Goal: Transaction & Acquisition: Purchase product/service

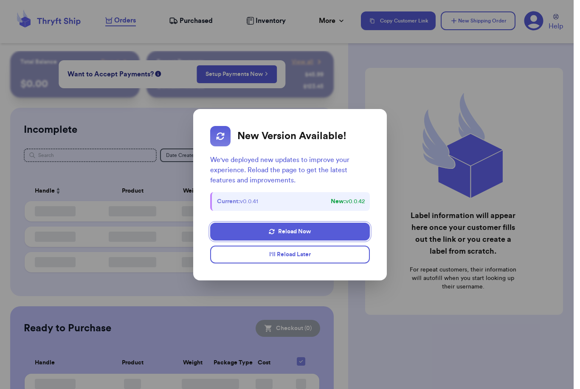
checkbox input "false"
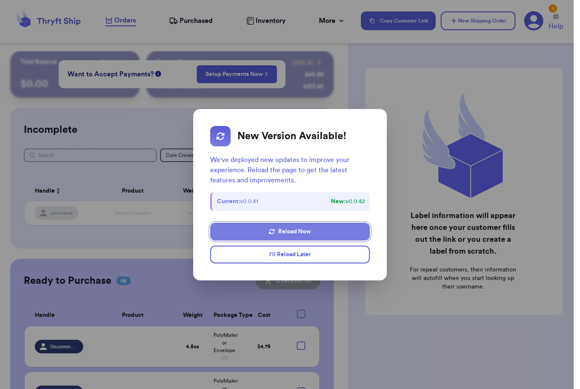
click at [301, 226] on button "Reload Now" at bounding box center [289, 232] width 159 height 18
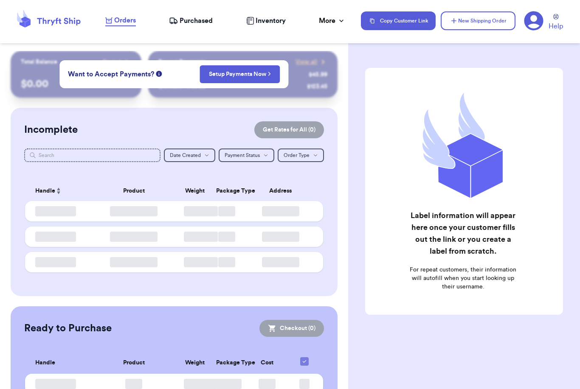
checkbox input "false"
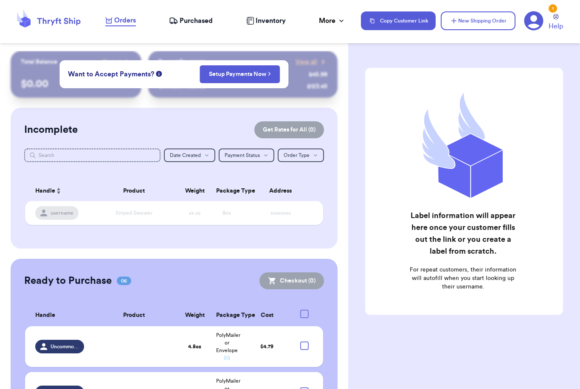
scroll to position [27, 0]
click at [479, 24] on button "New Shipping Order" at bounding box center [478, 20] width 75 height 19
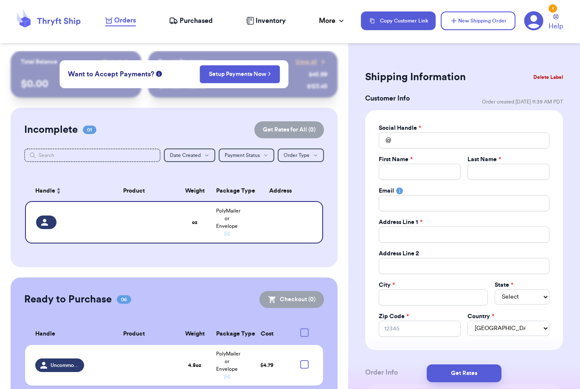
click at [469, 48] on div "Shipping Information Delete Label Customer Info Order created: [DATE] 11:39 AM …" at bounding box center [464, 194] width 232 height 389
drag, startPoint x: 429, startPoint y: 170, endPoint x: 429, endPoint y: 145, distance: 25.5
click at [429, 143] on div "Social Handle * @ First Name * Last Name * Email Address Line 1 * Address Line …" at bounding box center [464, 230] width 171 height 213
click at [427, 139] on input "Total Amount Paid" at bounding box center [464, 141] width 171 height 16
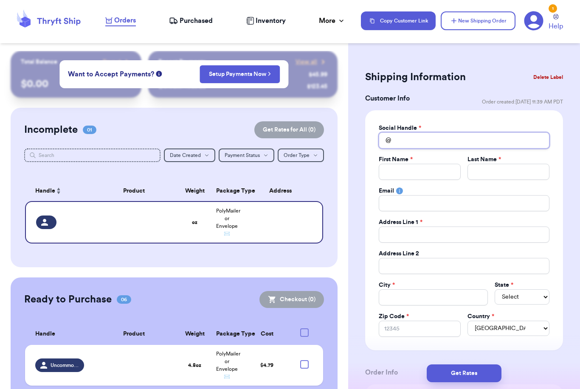
type input "J"
type input "Jo"
type input "Joc"
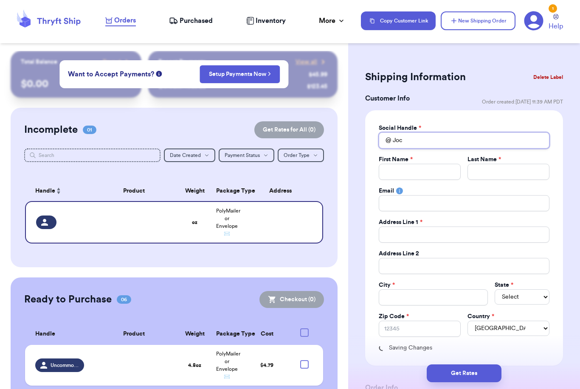
type input "Jocy"
type input "Jocys"
type input "Jocysc"
type input "Jocyscu"
type input "Jocyscut"
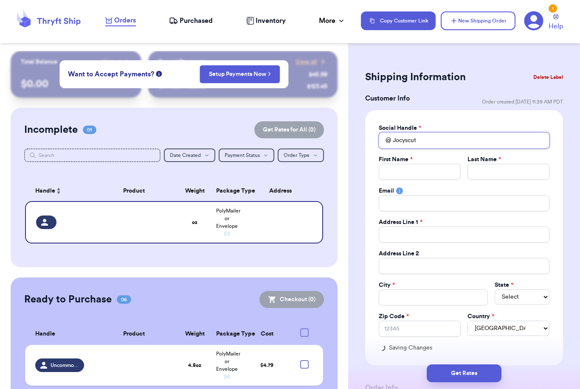
type input "Jocyscute"
type input "Jocyscutet"
type input "Jocyscuteth"
type input "Jocyscutethr"
type input "Jocyscutethri"
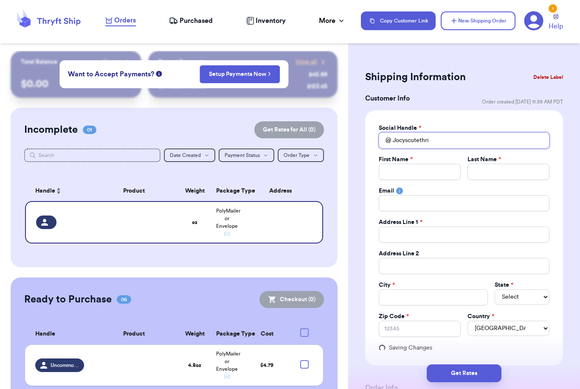
type input "Jocyscutethrif"
type input "Jocyscutethrift"
type input "Jocyscutethrifts"
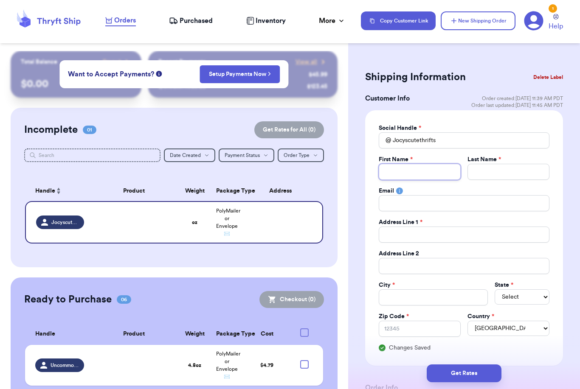
type input "J"
type input "Jo"
type input "Joc"
type input "Joce"
type input "Jocel"
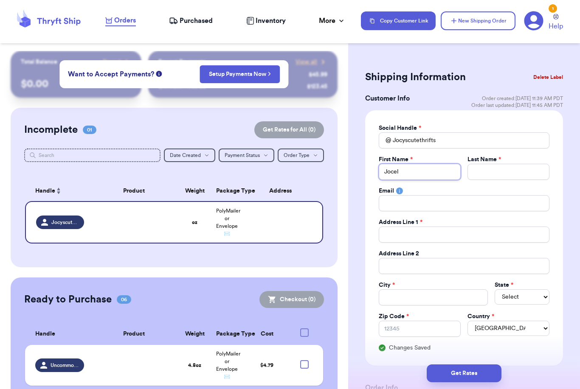
type input "Jocely"
type input "[PERSON_NAME]"
type input "A"
type input "Am"
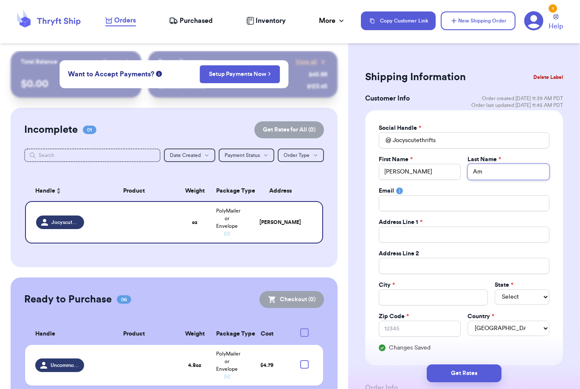
type input "Ame"
type input "Amez"
type input "Amezq"
type input "Amezqu"
type input "Amezqui"
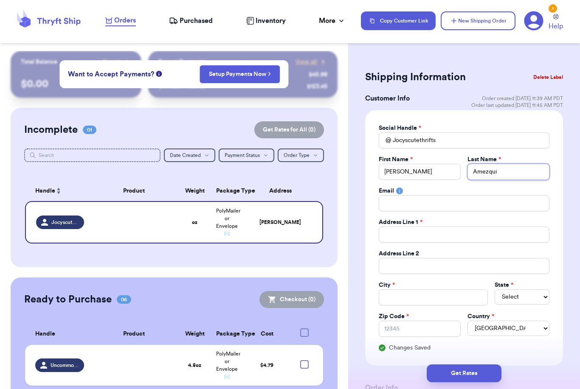
type input "Amezquit"
type input "[PERSON_NAME]"
type input "8"
type input "82"
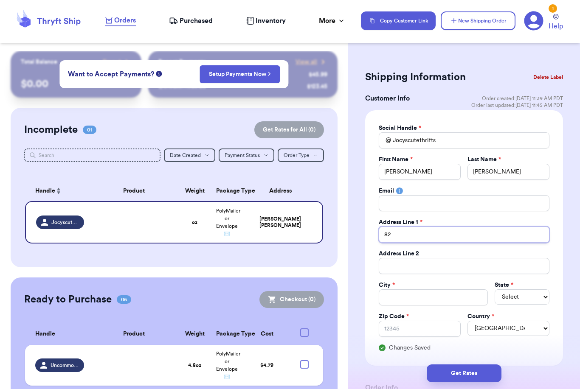
type input "828"
type input "828 C"
type input "828 Ca"
type input "828 Car"
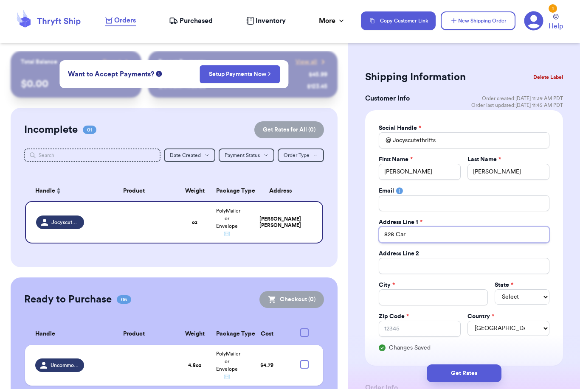
type input "828 [PERSON_NAME]"
type input "828 Carli"
type input "828 Carlit"
type input "828 [PERSON_NAME]"
type input "828 Carolina"
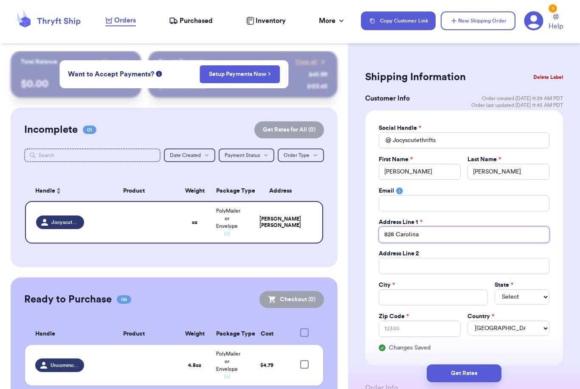
type input "828 Carolina"
type input "828 Carolina C"
type input "828 Carolina Ci"
type input "828 Carolina Cir"
type input "828 Carolina Ci"
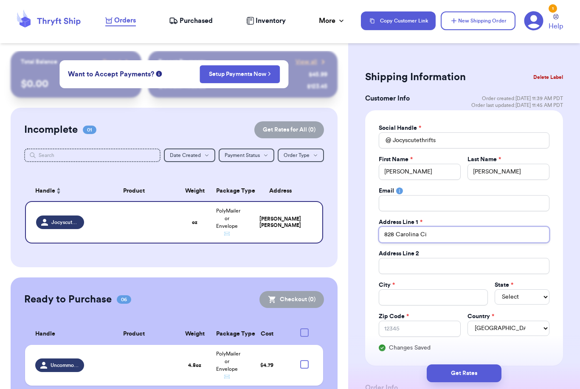
type input "828 Carolina C"
type input "828 Carolina"
type input "828 Carolin"
type input "828 Caroli"
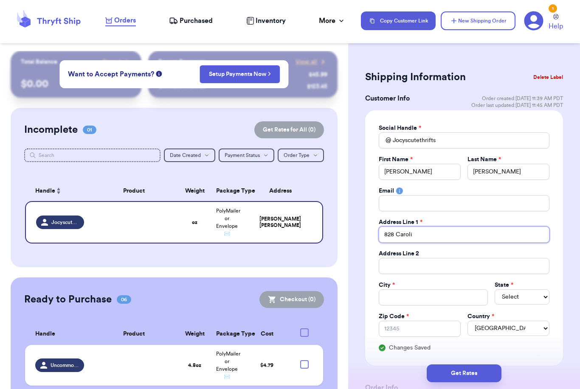
type input "828 [PERSON_NAME]"
type input "828 Caro"
type input "828 Car"
type input "828 [PERSON_NAME]"
type input "828 Carli"
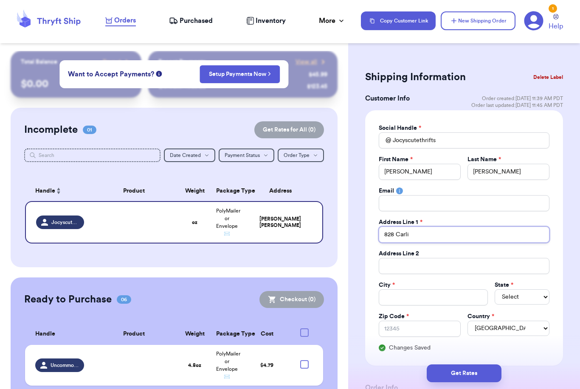
type input "828 Carlit"
type input "828 [PERSON_NAME]"
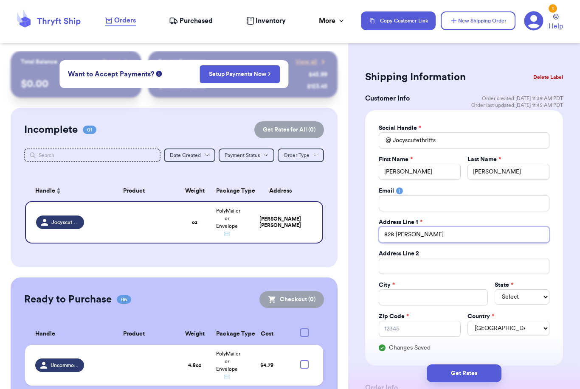
type input "828 [PERSON_NAME]"
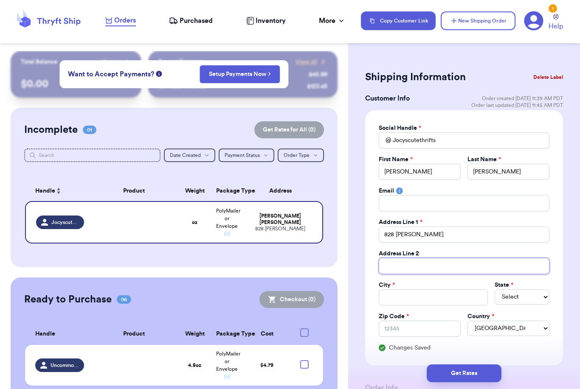
type input "A"
type input "Ap"
type input "Apt"
type input "Apt A"
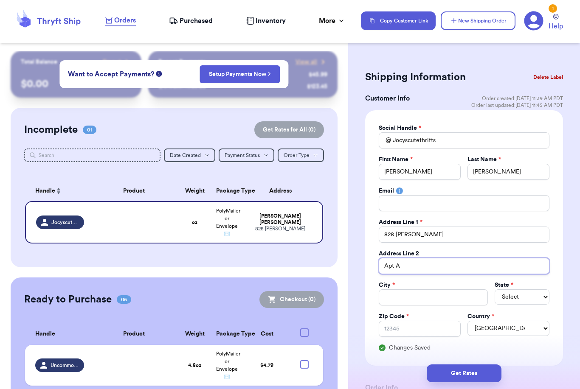
type input "Apt A"
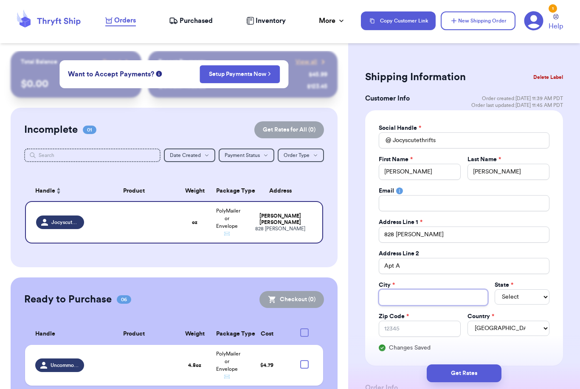
type input "R"
type input "Ro"
type input "Roh"
type input "[PERSON_NAME]"
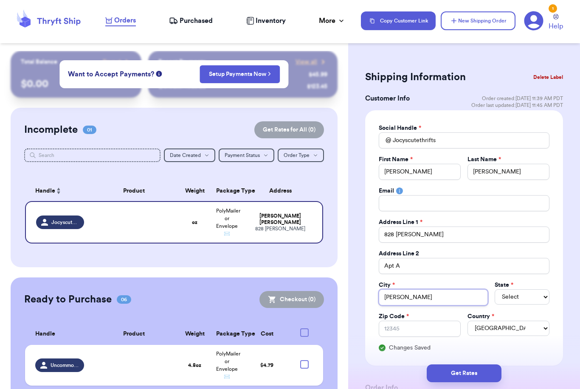
type input "[PERSON_NAME]"
type input "Rohnert"
type input "Rohnert P"
type input "Rohnert Pa"
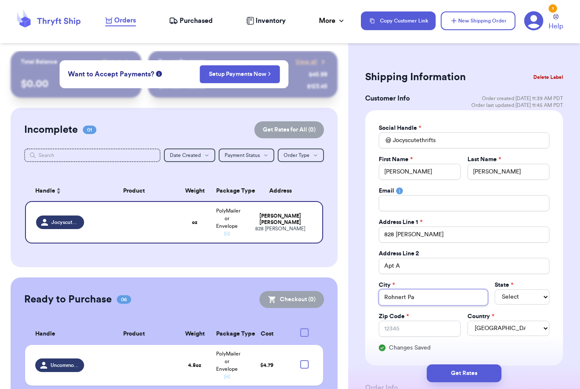
type input "Rohnert Par"
type input "[GEOGRAPHIC_DATA]"
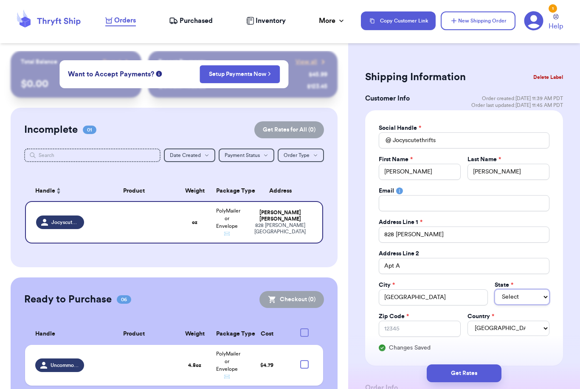
select select "CA"
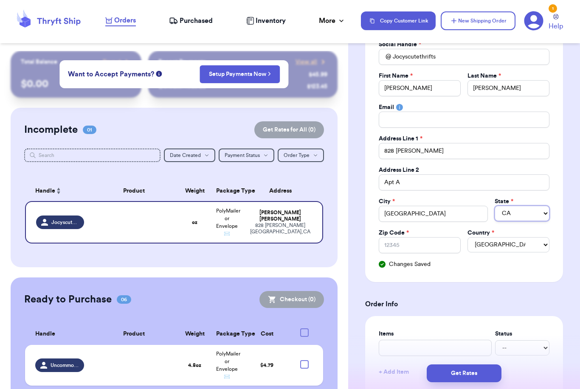
scroll to position [108, 0]
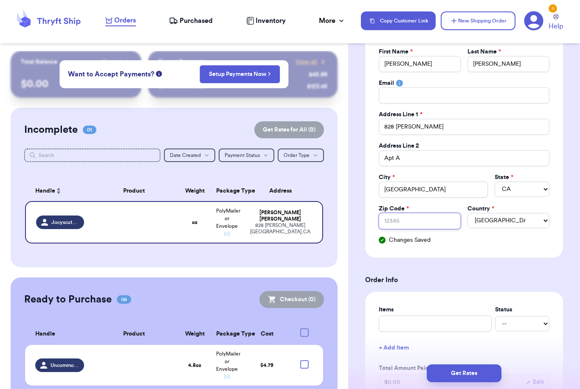
click at [432, 220] on input "Zip Code *" at bounding box center [420, 221] width 82 height 16
type input "9"
type input "94"
type input "949"
type input "9492"
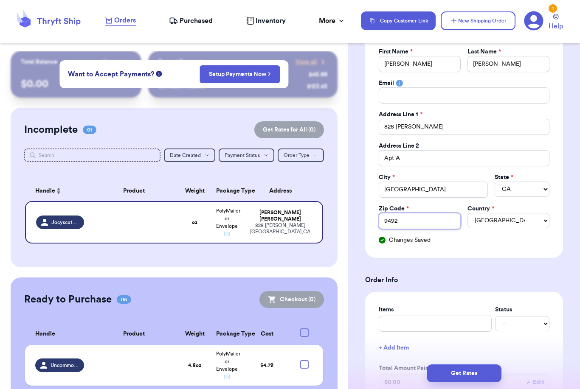
type input "94928"
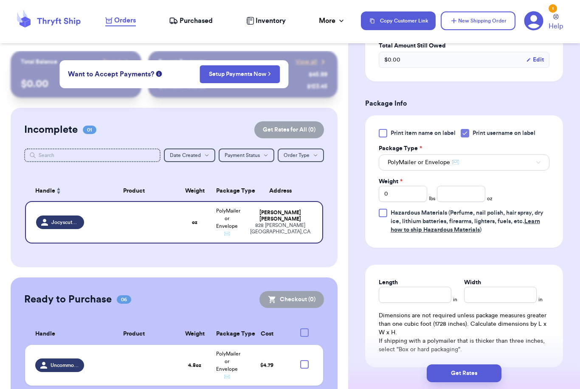
scroll to position [464, 0]
type input "94928"
click at [457, 193] on input "number" at bounding box center [461, 194] width 48 height 16
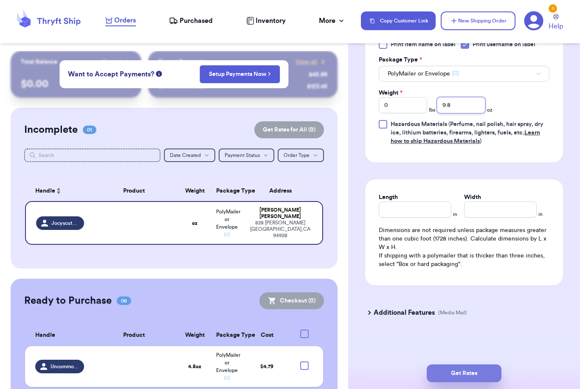
type input "9.8"
click at [491, 365] on button "Get Rates" at bounding box center [464, 374] width 75 height 18
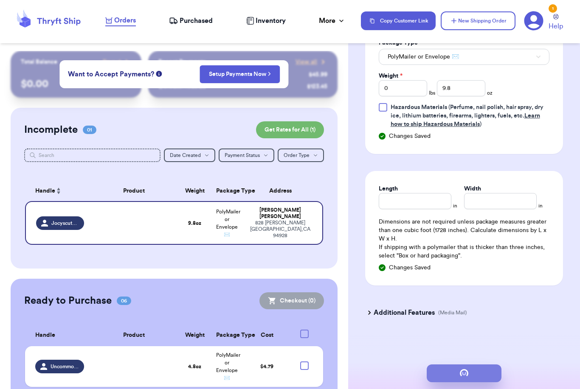
scroll to position [0, 0]
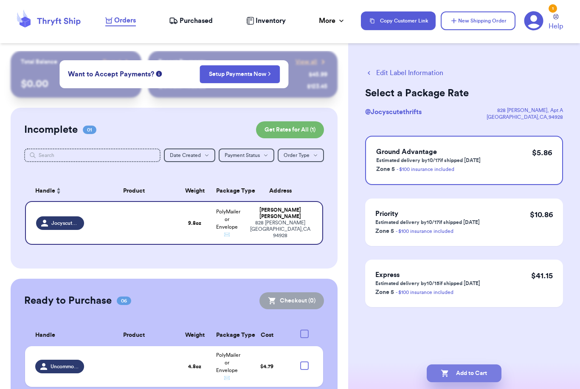
click at [474, 366] on button "Add to Cart" at bounding box center [464, 374] width 75 height 18
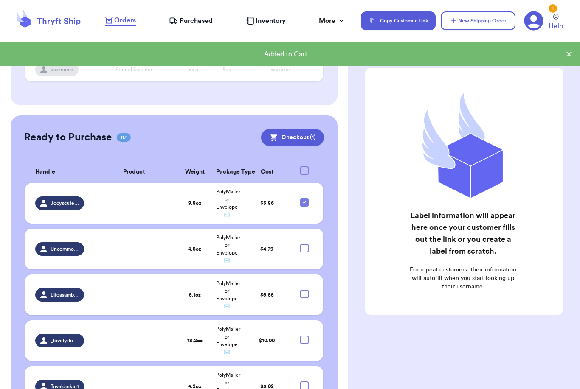
scroll to position [144, 0]
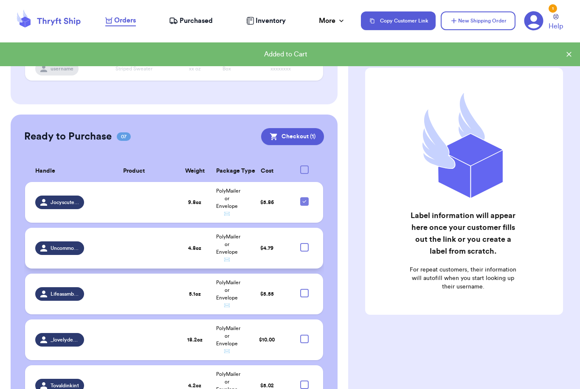
click at [306, 243] on div at bounding box center [304, 247] width 8 height 8
click at [305, 243] on input "checkbox" at bounding box center [304, 243] width 0 height 0
checkbox input "true"
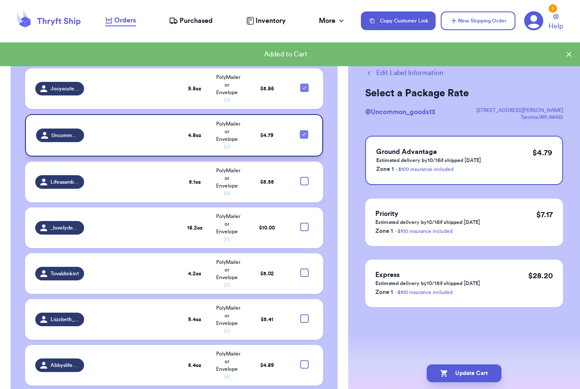
scroll to position [252, 0]
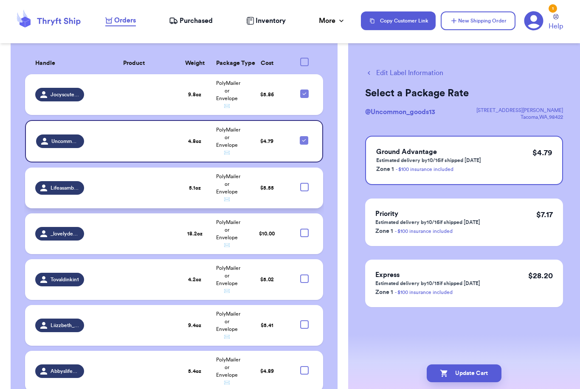
click at [305, 183] on div at bounding box center [304, 187] width 8 height 8
click at [305, 183] on input "checkbox" at bounding box center [304, 183] width 0 height 0
checkbox input "true"
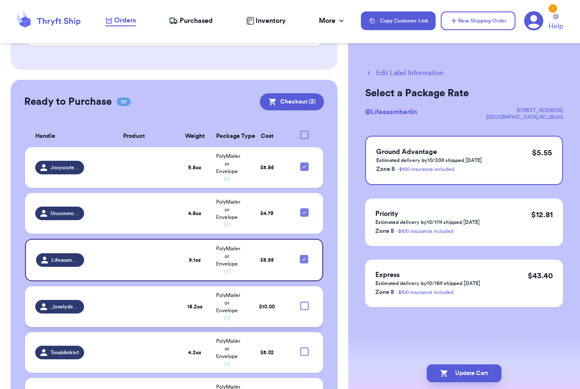
scroll to position [144, 0]
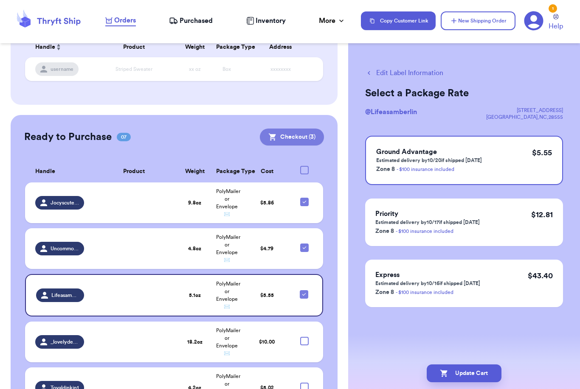
click at [294, 129] on button "Checkout ( 3 )" at bounding box center [292, 137] width 64 height 17
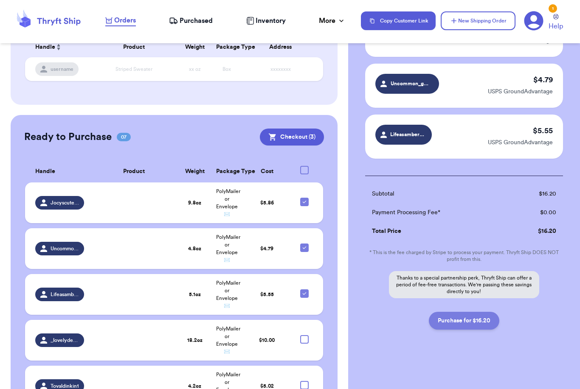
scroll to position [93, 0]
click at [484, 320] on button "Purchase for $16.20" at bounding box center [464, 321] width 71 height 18
checkbox input "false"
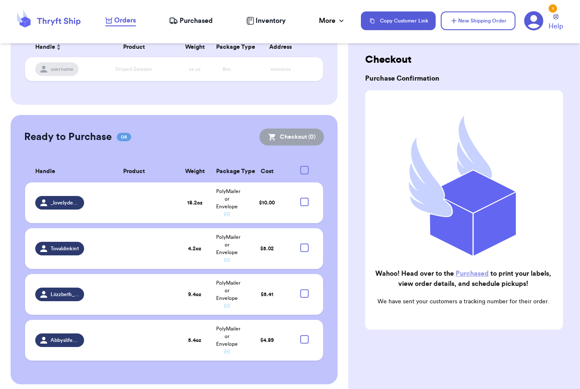
scroll to position [122, 0]
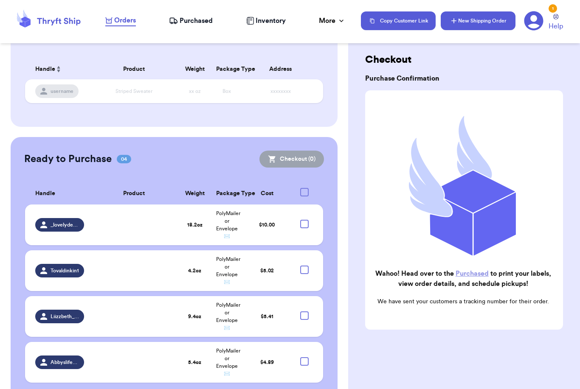
click at [502, 18] on button "New Shipping Order" at bounding box center [478, 20] width 75 height 19
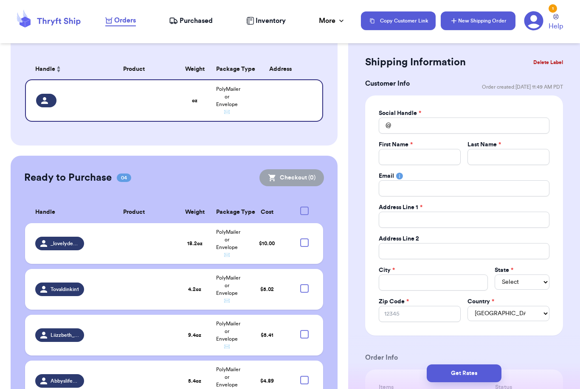
scroll to position [0, 0]
drag, startPoint x: 399, startPoint y: 152, endPoint x: 399, endPoint y: 129, distance: 23.8
click at [399, 125] on div "Social Handle * @ First Name * Last Name * Email Address Line 1 * Address Line …" at bounding box center [464, 215] width 171 height 213
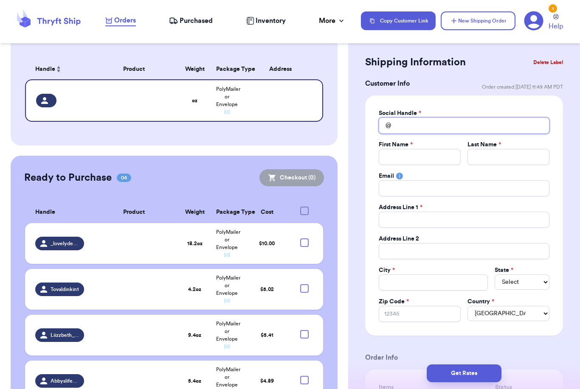
click at [403, 126] on input "Total Amount Paid" at bounding box center [464, 126] width 171 height 16
type input "S"
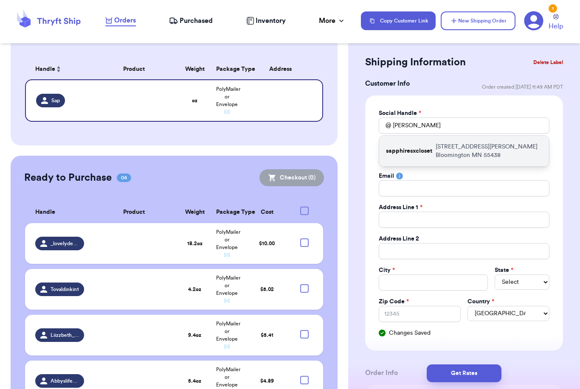
click at [398, 156] on div "sapphiresxcloset [STREET_ADDRESS][PERSON_NAME]" at bounding box center [464, 151] width 170 height 31
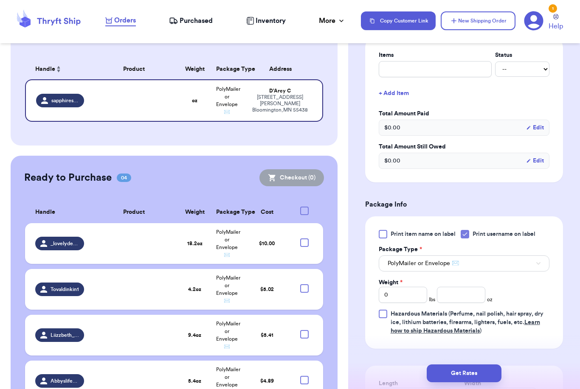
scroll to position [374, 0]
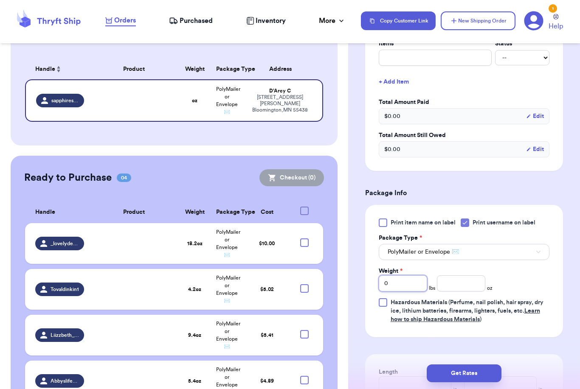
click at [409, 280] on input "0" at bounding box center [403, 284] width 48 height 16
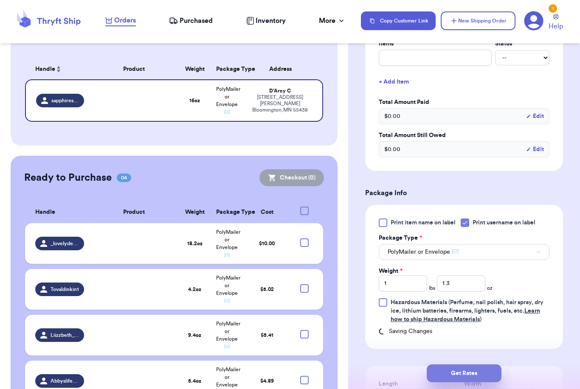
click at [494, 365] on button "Get Rates" at bounding box center [464, 374] width 75 height 18
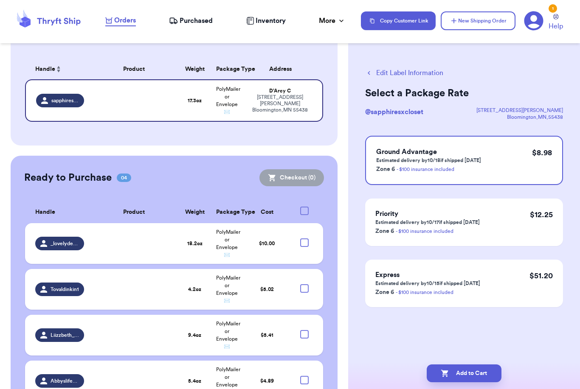
scroll to position [0, 0]
click at [475, 365] on button "Add to Cart" at bounding box center [464, 374] width 75 height 18
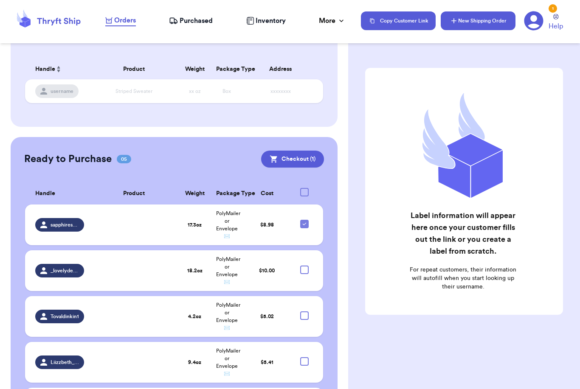
click at [509, 24] on button "New Shipping Order" at bounding box center [478, 20] width 75 height 19
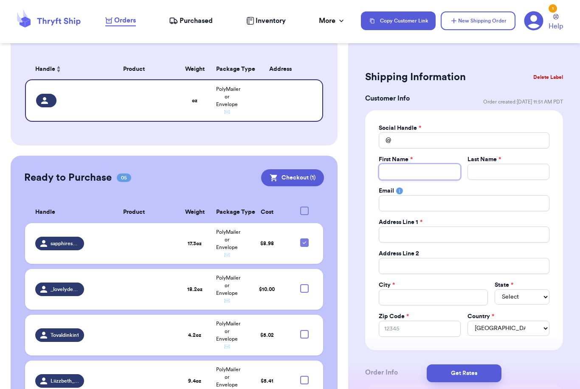
click at [414, 137] on div "Social Handle * @ First Name * Last Name * Email Address Line 1 * Address Line …" at bounding box center [464, 230] width 171 height 213
click at [414, 136] on input "Total Amount Paid" at bounding box center [464, 141] width 171 height 16
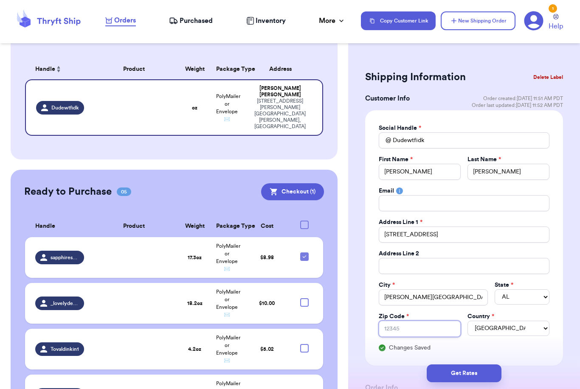
click at [414, 326] on input "Zip Code *" at bounding box center [420, 329] width 82 height 16
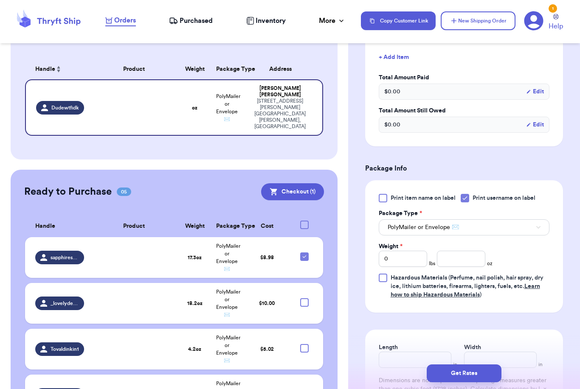
scroll to position [426, 0]
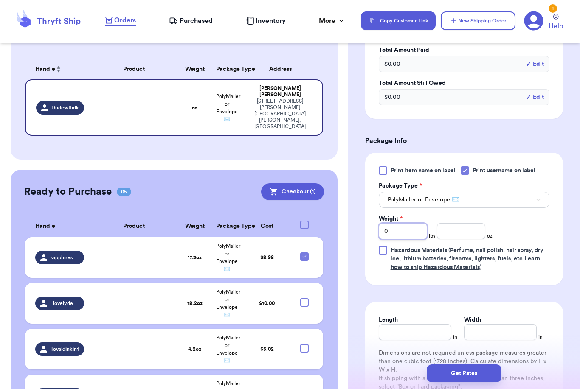
click at [403, 235] on input "0" at bounding box center [403, 231] width 48 height 16
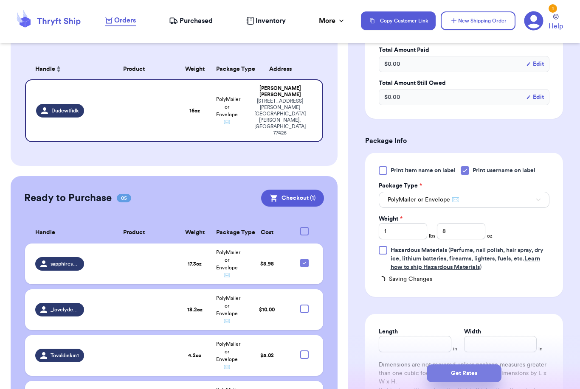
click at [485, 365] on button "Get Rates" at bounding box center [464, 374] width 75 height 18
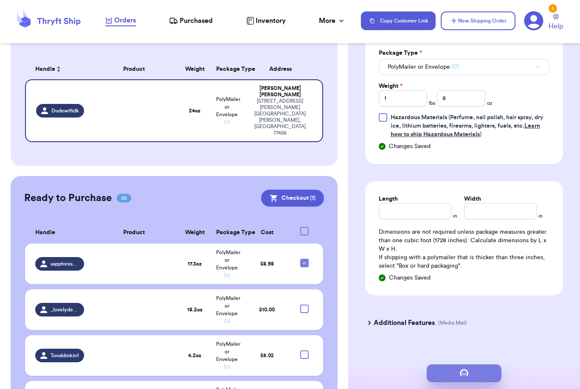
scroll to position [0, 0]
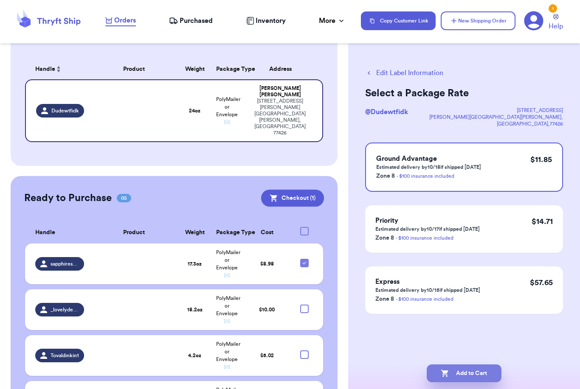
click at [476, 365] on button "Add to Cart" at bounding box center [464, 374] width 75 height 18
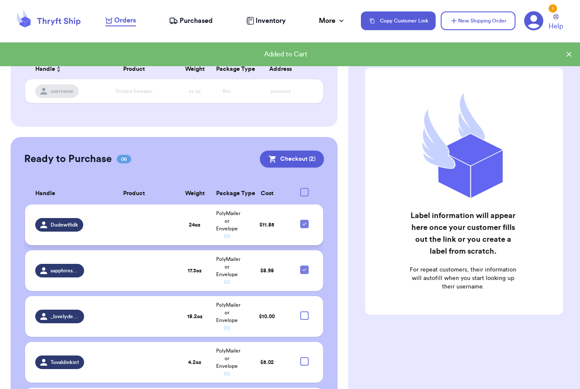
click at [308, 228] on div at bounding box center [304, 224] width 8 height 8
click at [305, 220] on input "checkbox" at bounding box center [304, 220] width 0 height 0
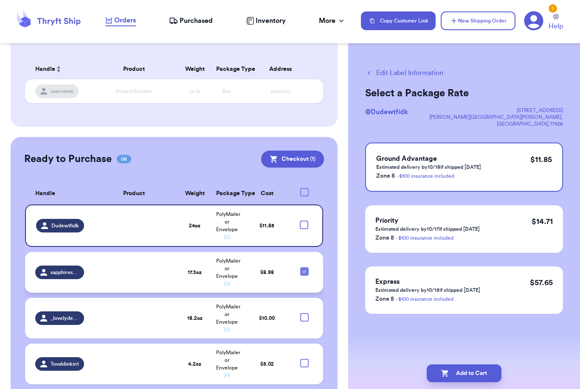
click at [307, 275] on icon at bounding box center [304, 271] width 7 height 7
click at [305, 268] on input "checkbox" at bounding box center [304, 267] width 0 height 0
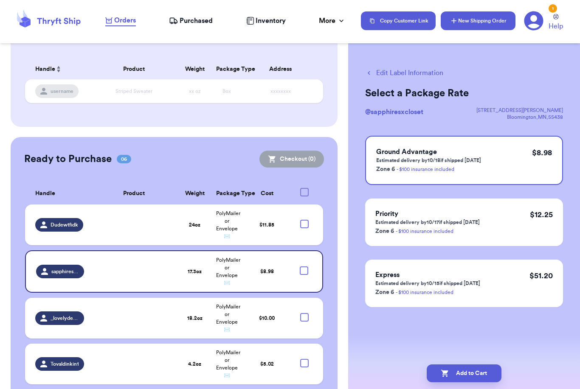
click at [477, 25] on button "New Shipping Order" at bounding box center [478, 20] width 75 height 19
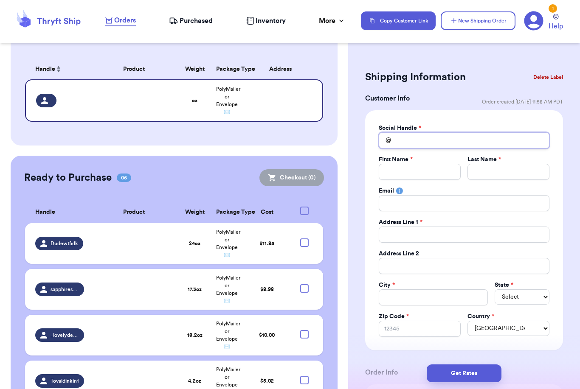
click at [416, 139] on input "Total Amount Paid" at bounding box center [464, 141] width 171 height 16
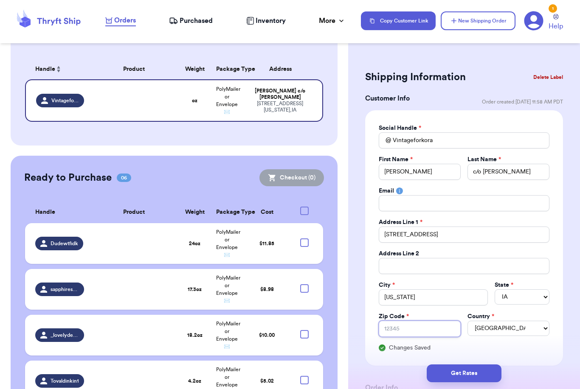
click at [392, 327] on input "Zip Code *" at bounding box center [420, 329] width 82 height 16
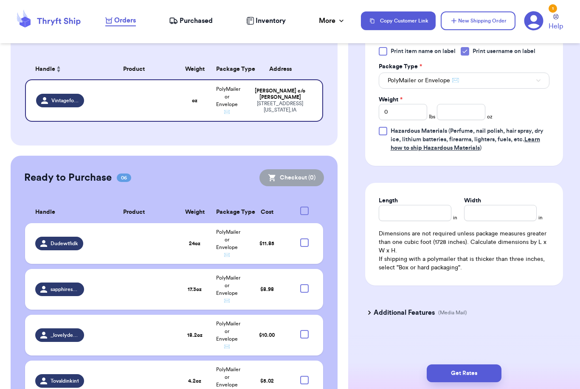
scroll to position [546, 0]
click at [455, 114] on input "number" at bounding box center [461, 112] width 48 height 16
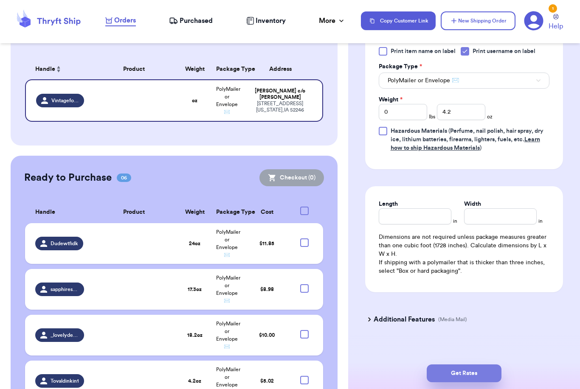
click at [497, 365] on button "Get Rates" at bounding box center [464, 374] width 75 height 18
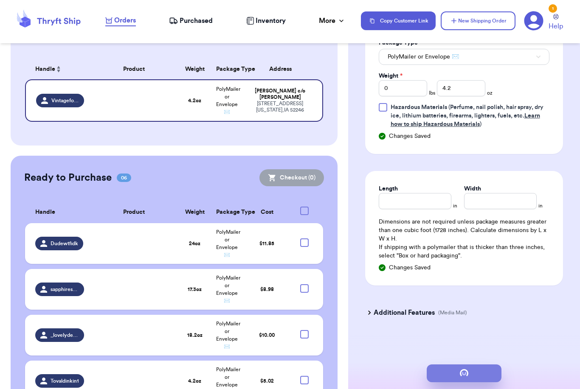
scroll to position [0, 0]
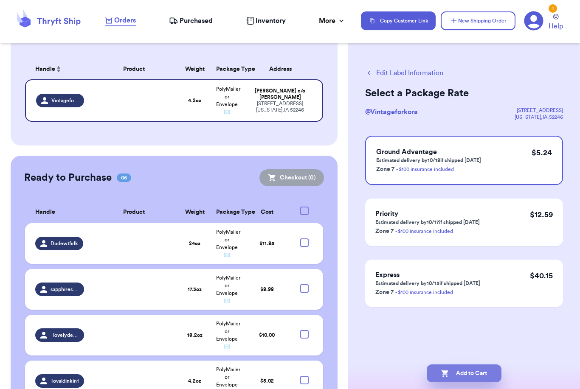
click at [469, 368] on button "Add to Cart" at bounding box center [464, 374] width 75 height 18
